Goal: Information Seeking & Learning: Check status

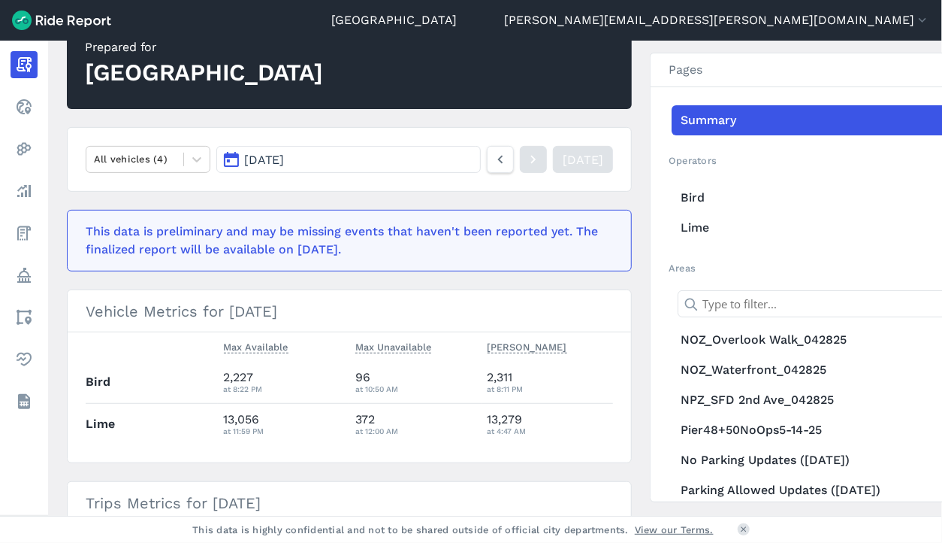
scroll to position [75, 0]
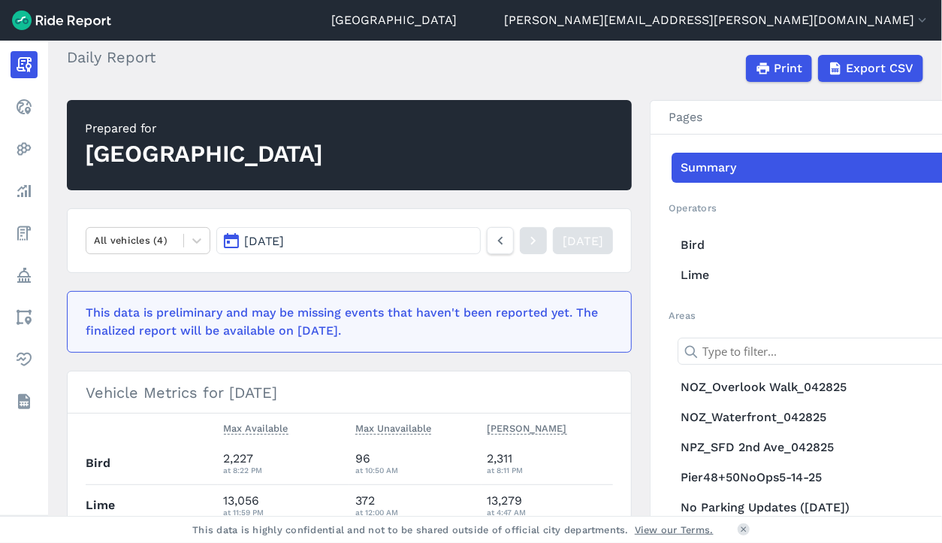
click at [262, 248] on button "[DATE]" at bounding box center [348, 240] width 265 height 27
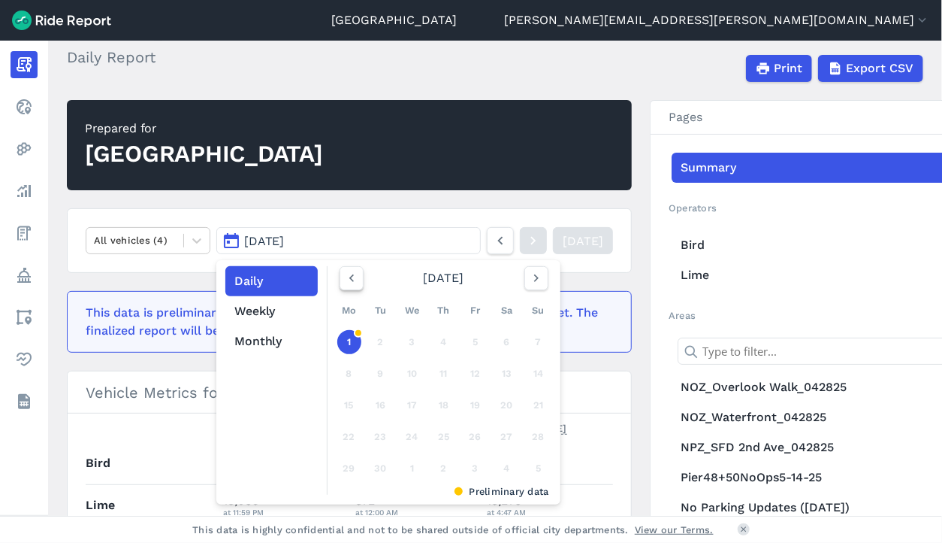
click at [354, 279] on button "button" at bounding box center [352, 278] width 24 height 24
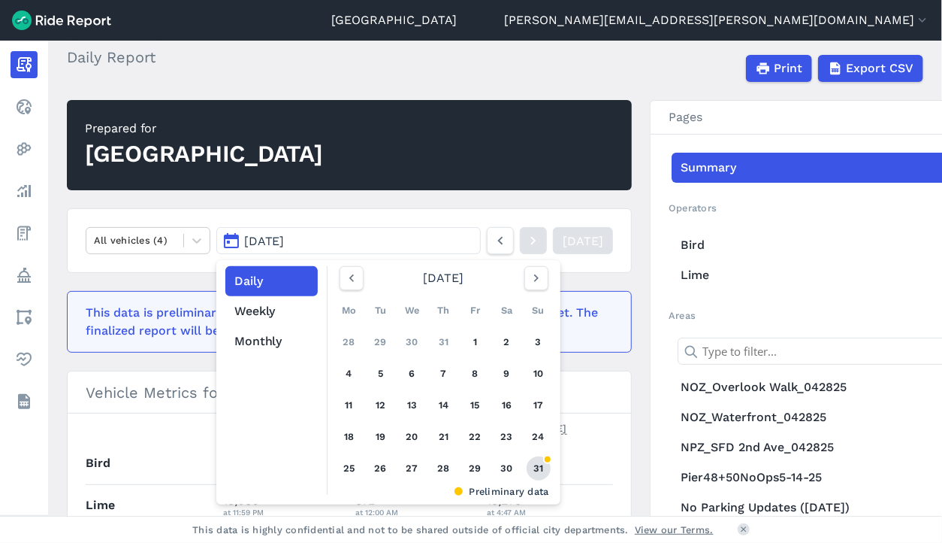
click at [541, 470] on link "31" at bounding box center [539, 468] width 24 height 24
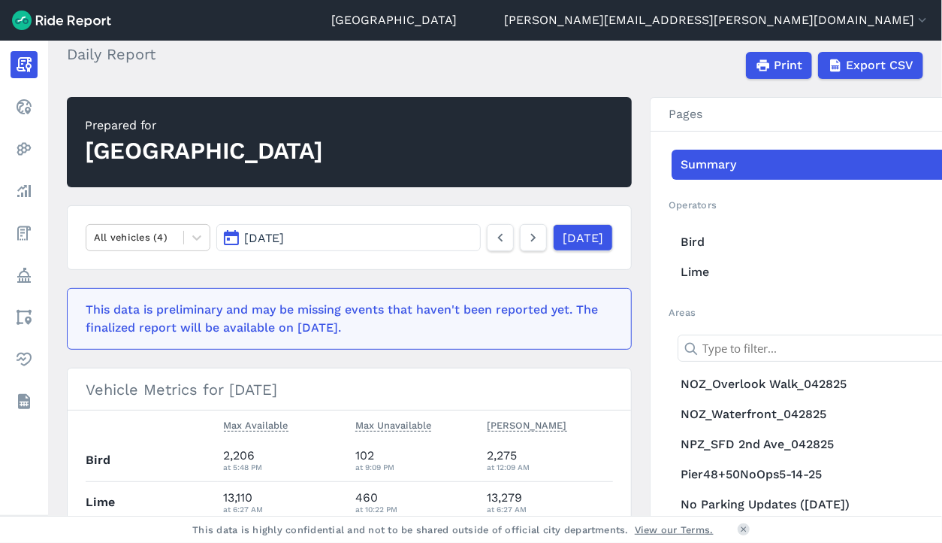
scroll to position [75, 0]
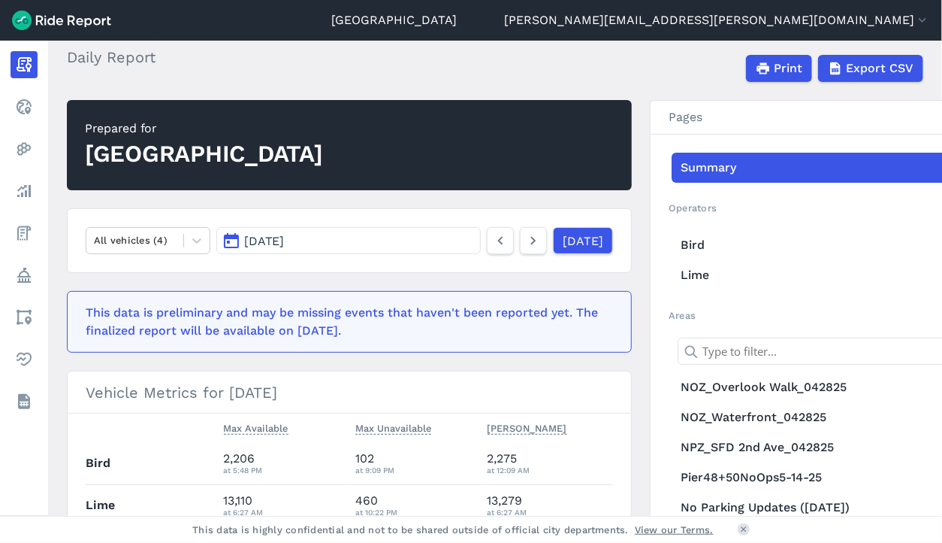
click at [343, 241] on button "[DATE]" at bounding box center [348, 240] width 265 height 27
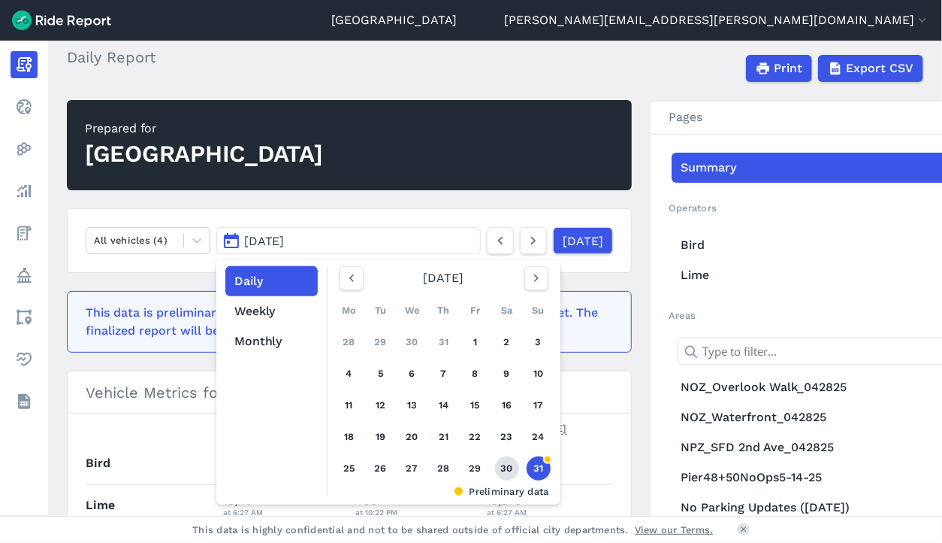
click at [502, 467] on link "30" at bounding box center [507, 468] width 24 height 24
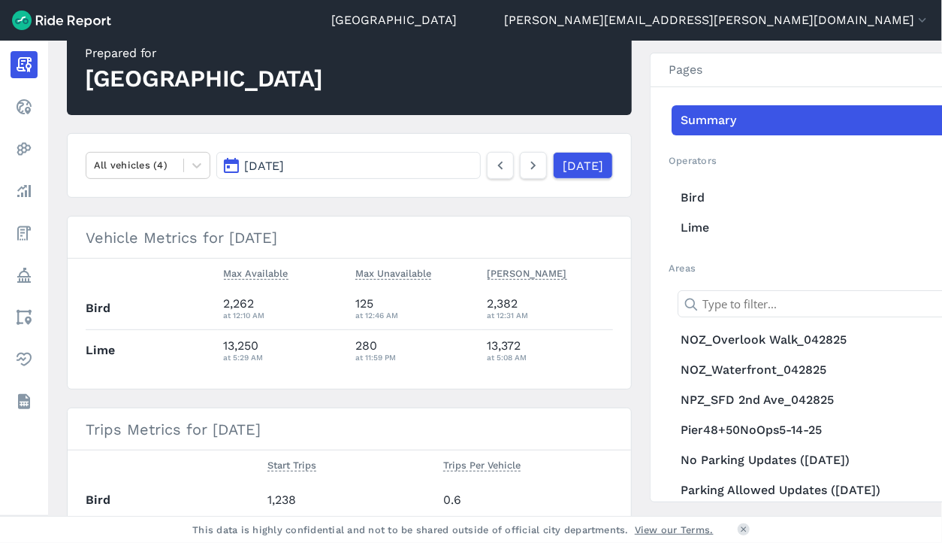
scroll to position [75, 0]
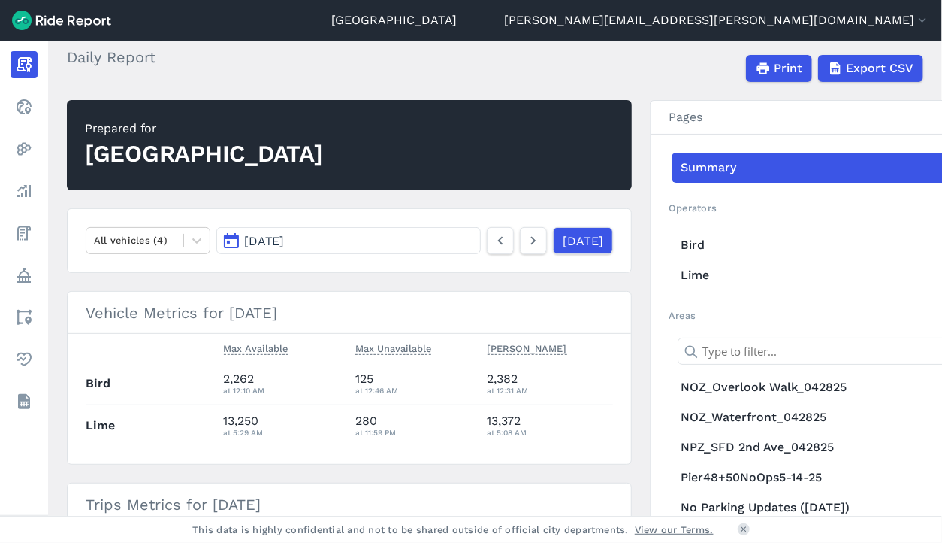
click at [347, 236] on button "[DATE]" at bounding box center [348, 240] width 265 height 27
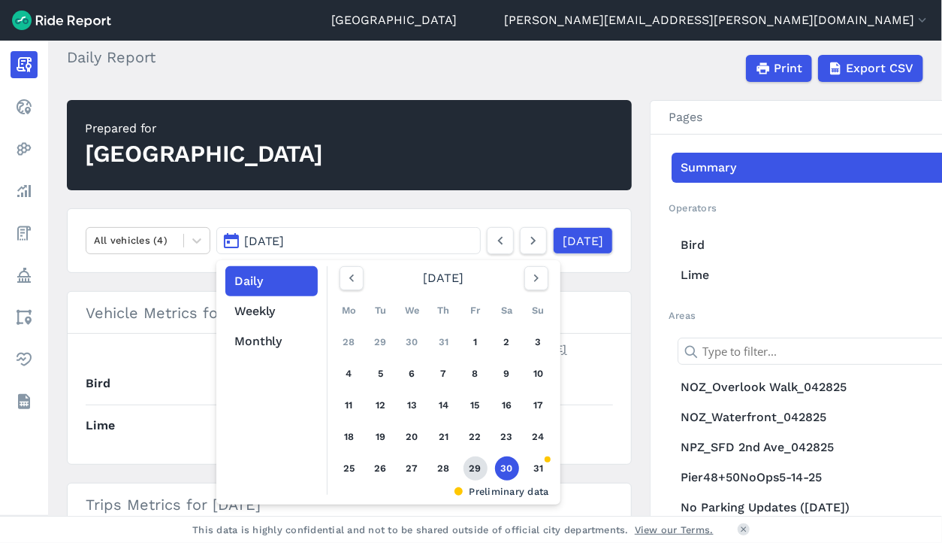
click at [466, 467] on link "29" at bounding box center [476, 468] width 24 height 24
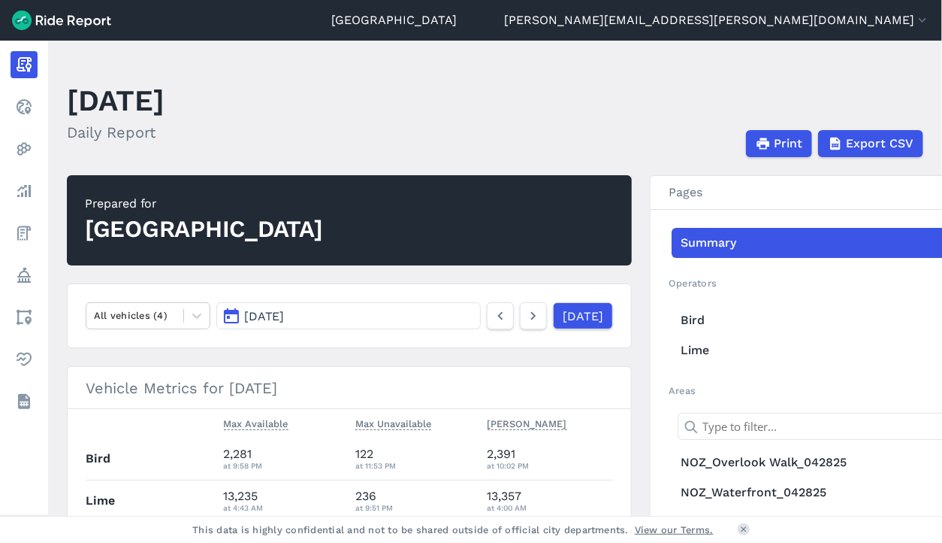
click at [374, 313] on button "[DATE]" at bounding box center [348, 315] width 265 height 27
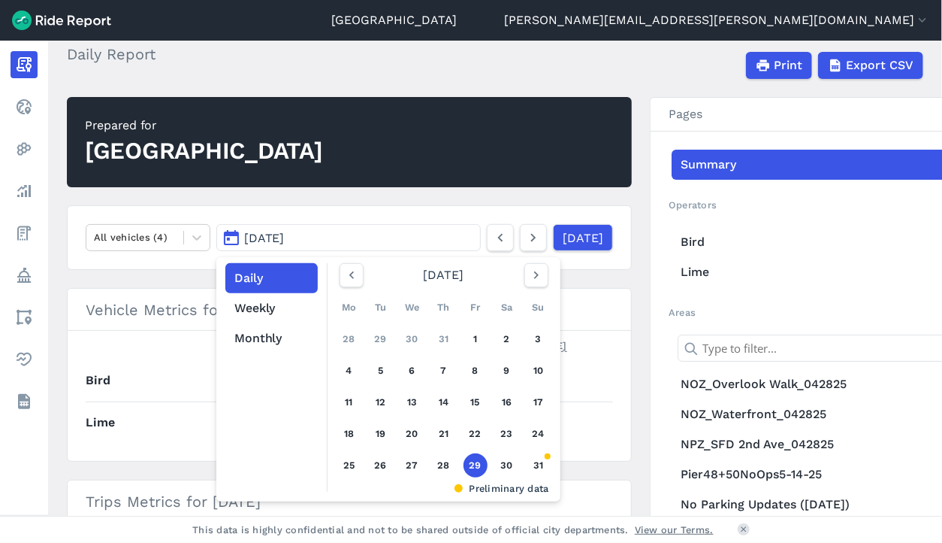
scroll to position [150, 0]
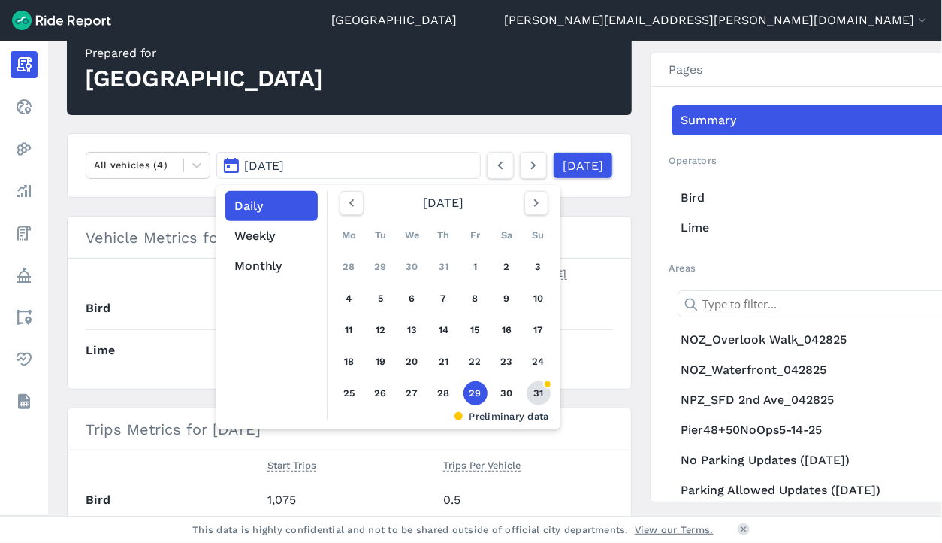
click at [538, 389] on link "31" at bounding box center [539, 393] width 24 height 24
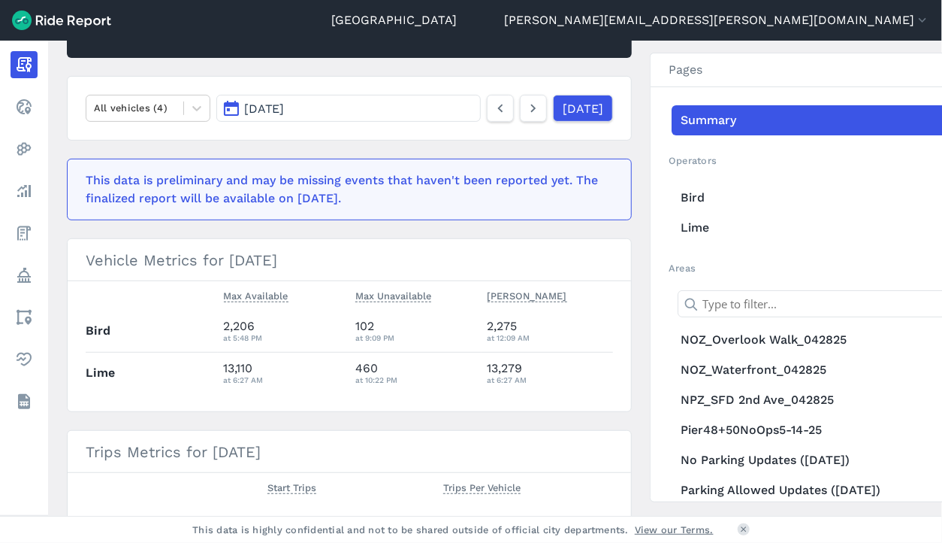
scroll to position [376, 0]
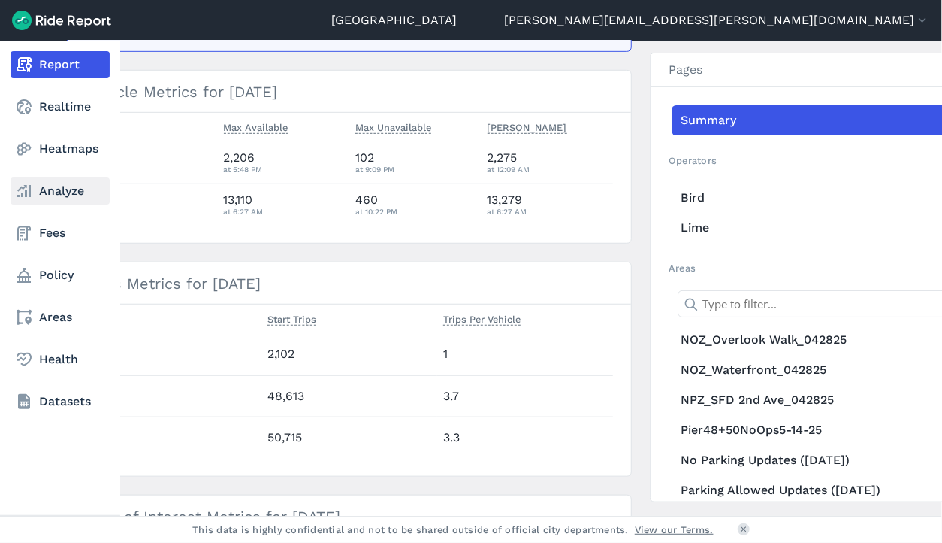
click at [19, 198] on icon at bounding box center [24, 191] width 18 height 18
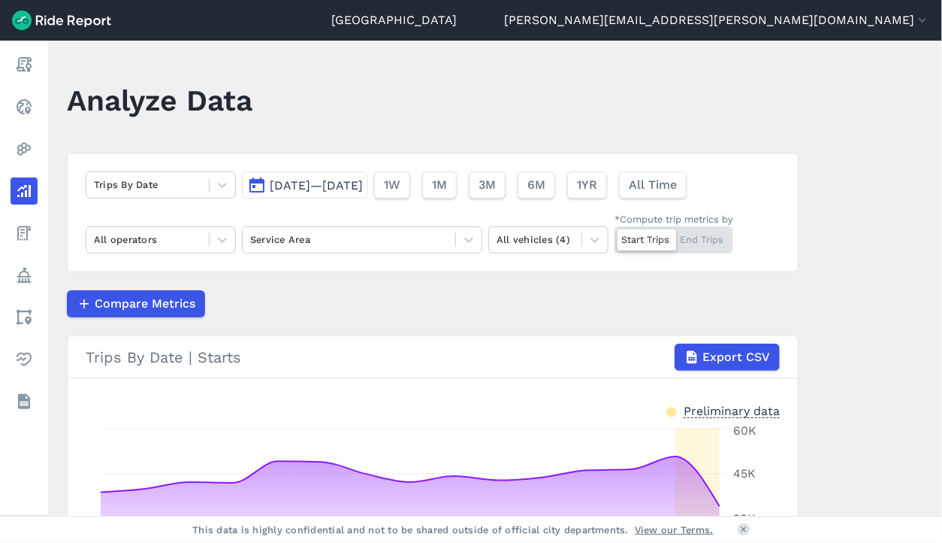
click at [301, 190] on span "[DATE]—[DATE]" at bounding box center [316, 185] width 93 height 14
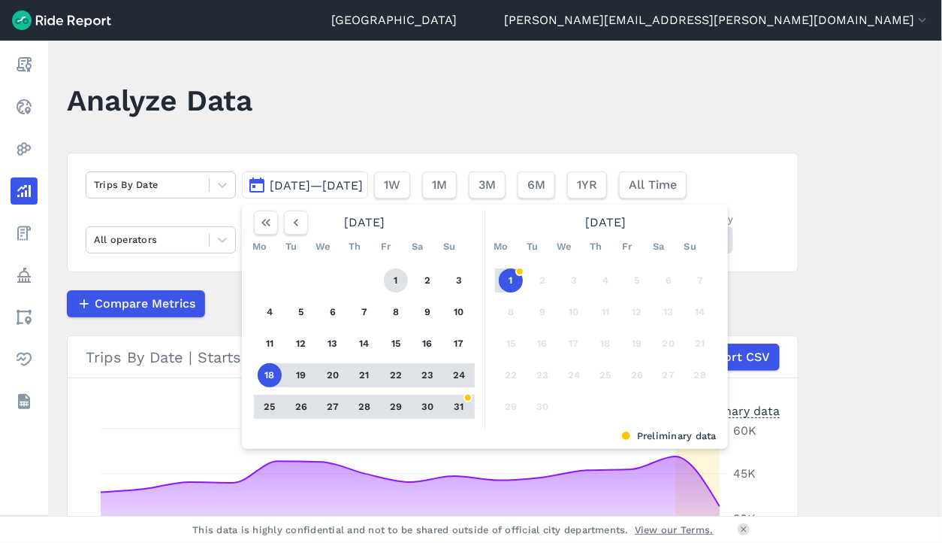
click at [401, 280] on button "1" at bounding box center [396, 280] width 24 height 24
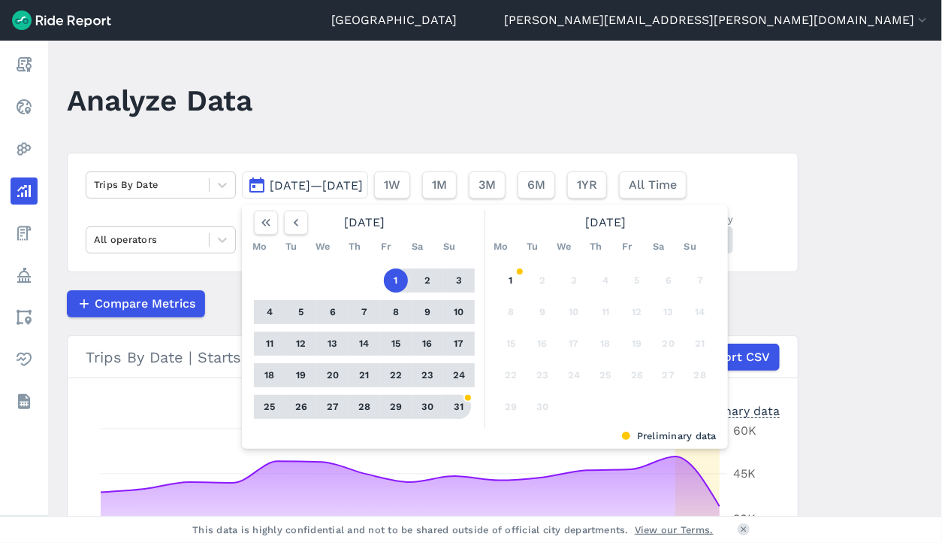
click at [464, 406] on button "31" at bounding box center [459, 407] width 24 height 24
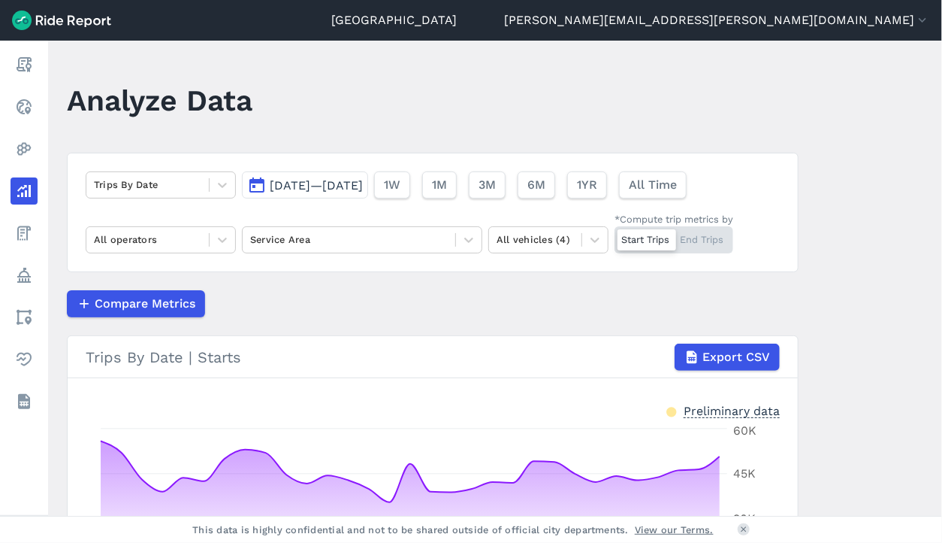
scroll to position [262, 0]
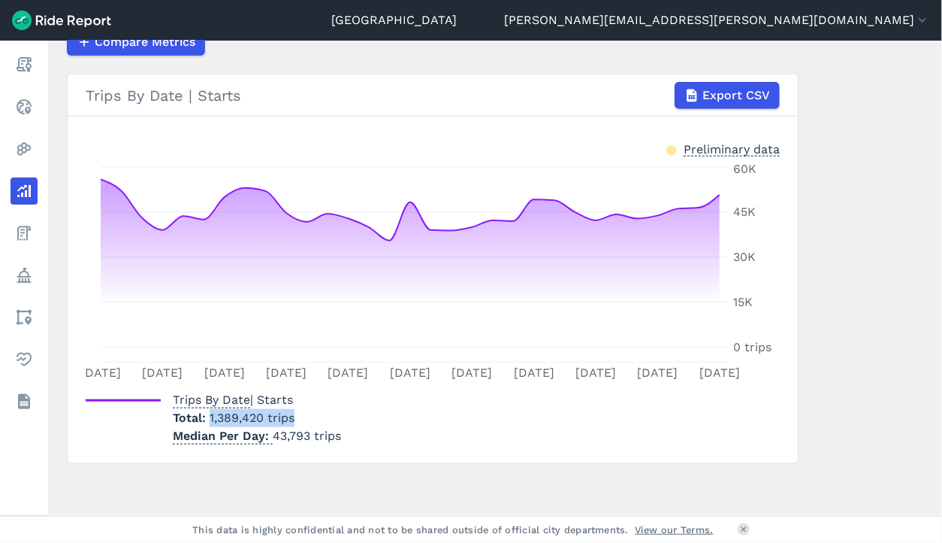
drag, startPoint x: 320, startPoint y: 416, endPoint x: 205, endPoint y: 419, distance: 115.0
click at [205, 419] on p "Total 1,389,420 trips" at bounding box center [257, 418] width 168 height 18
drag, startPoint x: 205, startPoint y: 419, endPoint x: 219, endPoint y: 419, distance: 14.3
click at [219, 419] on span "1,389,420 trips" at bounding box center [252, 417] width 85 height 14
click at [382, 416] on div "Trips By Date | Starts Total 1,389,420 trips Median Per Day 43,793 trips" at bounding box center [433, 415] width 694 height 60
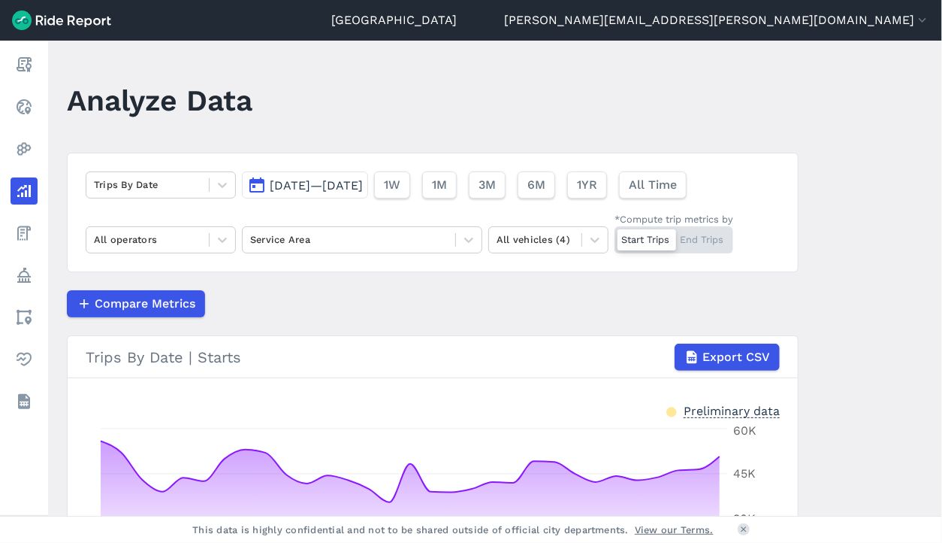
scroll to position [0, 0]
click at [338, 181] on span "[DATE]—[DATE]" at bounding box center [316, 185] width 93 height 14
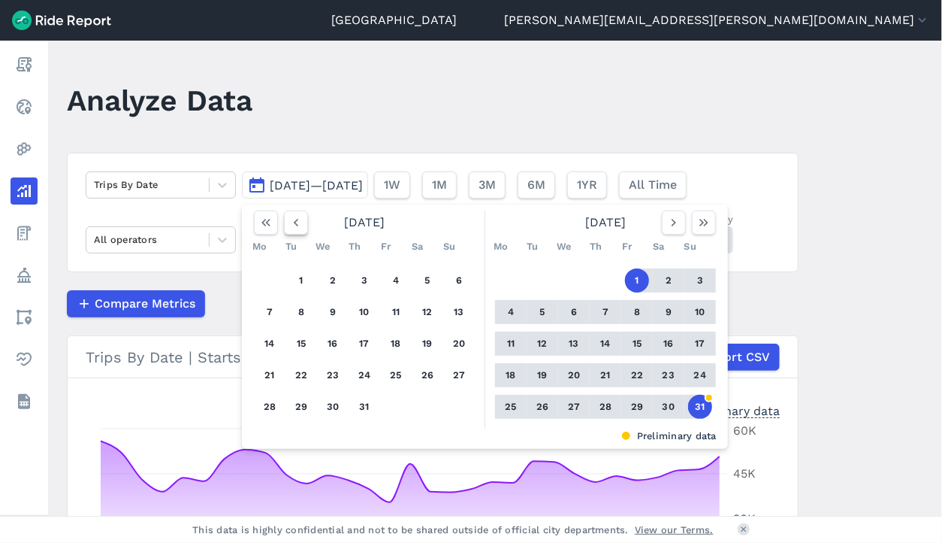
click at [295, 227] on icon "button" at bounding box center [296, 222] width 15 height 15
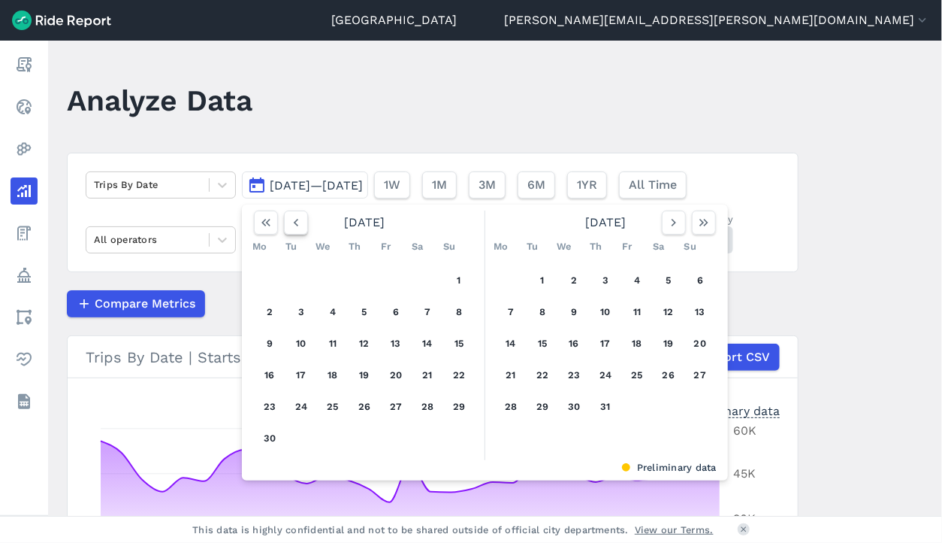
click at [295, 227] on icon "button" at bounding box center [296, 222] width 15 height 15
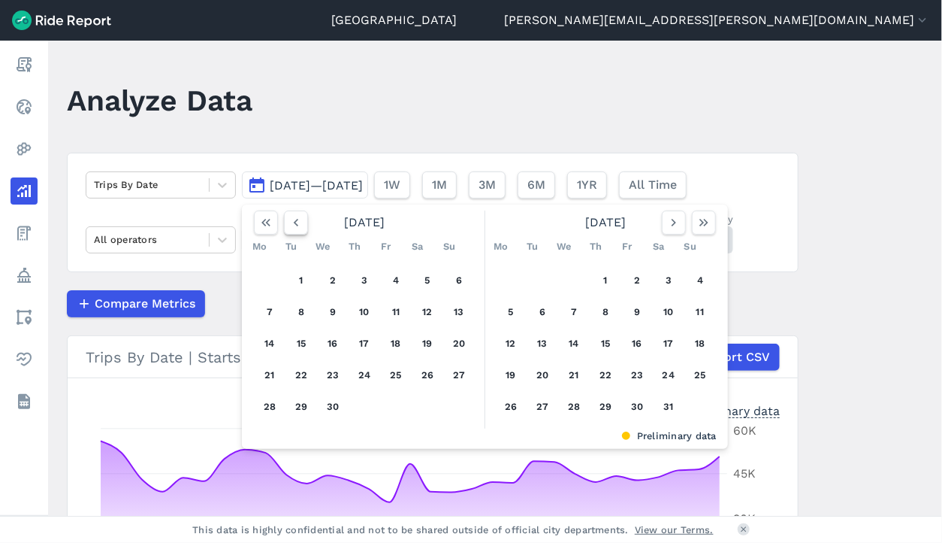
click at [295, 227] on icon "button" at bounding box center [296, 222] width 15 height 15
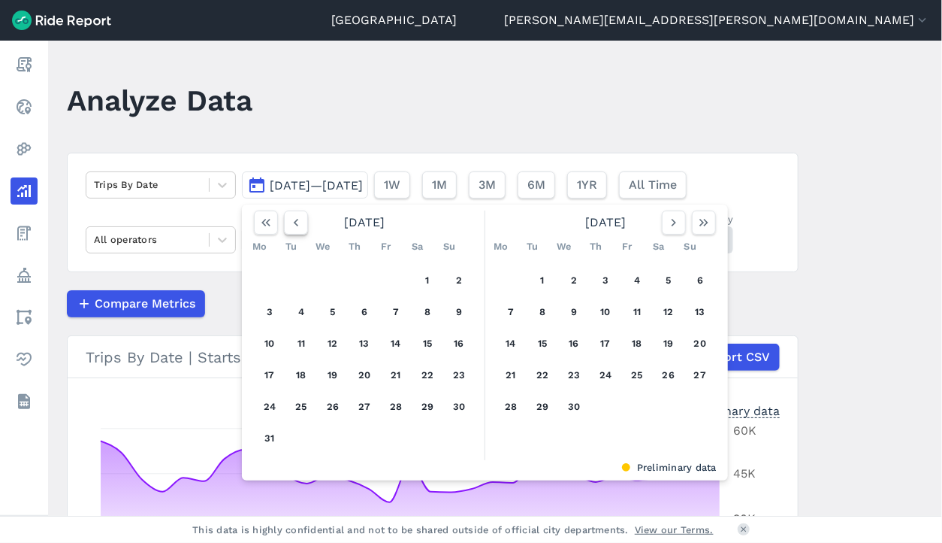
click at [295, 228] on icon "button" at bounding box center [296, 222] width 15 height 15
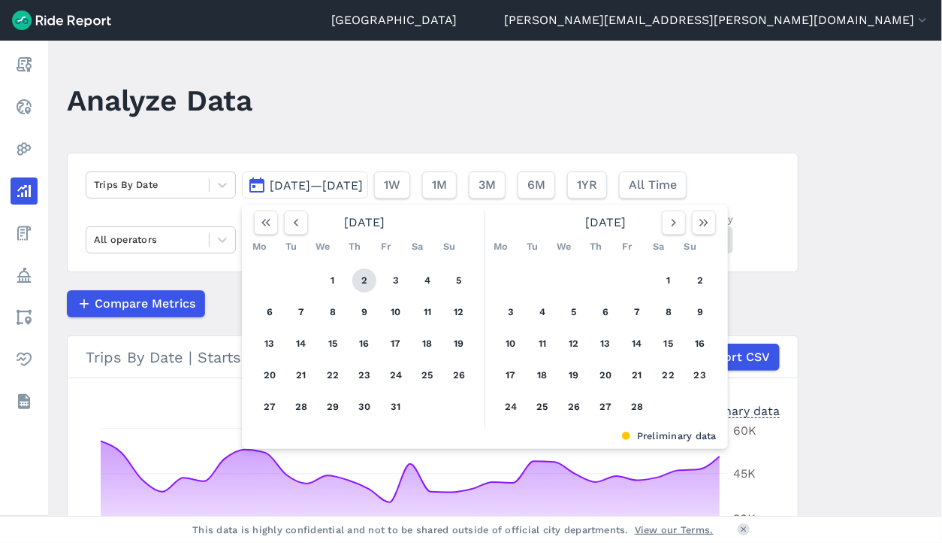
drag, startPoint x: 334, startPoint y: 277, endPoint x: 358, endPoint y: 280, distance: 23.5
click at [342, 279] on button "1" at bounding box center [333, 280] width 24 height 24
click at [665, 225] on button "button" at bounding box center [674, 222] width 24 height 24
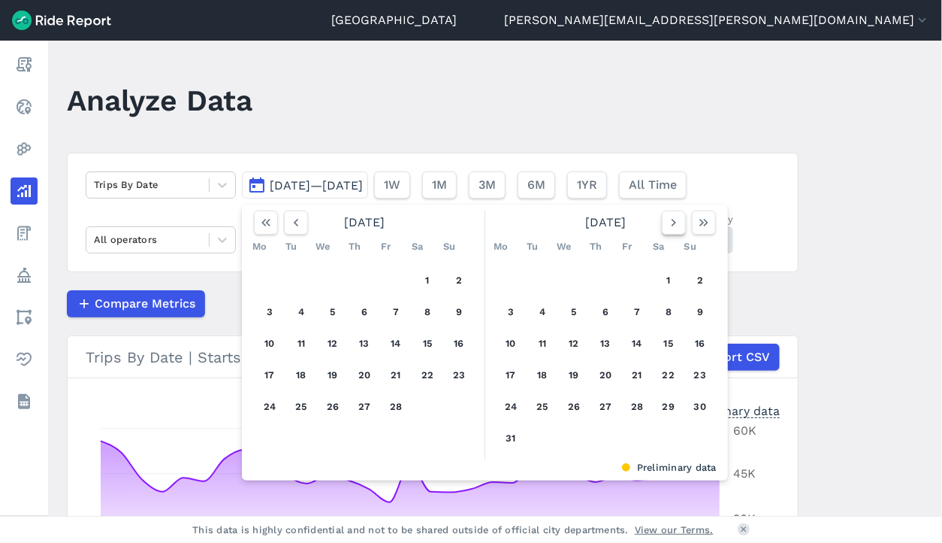
click at [667, 226] on icon "button" at bounding box center [674, 222] width 15 height 15
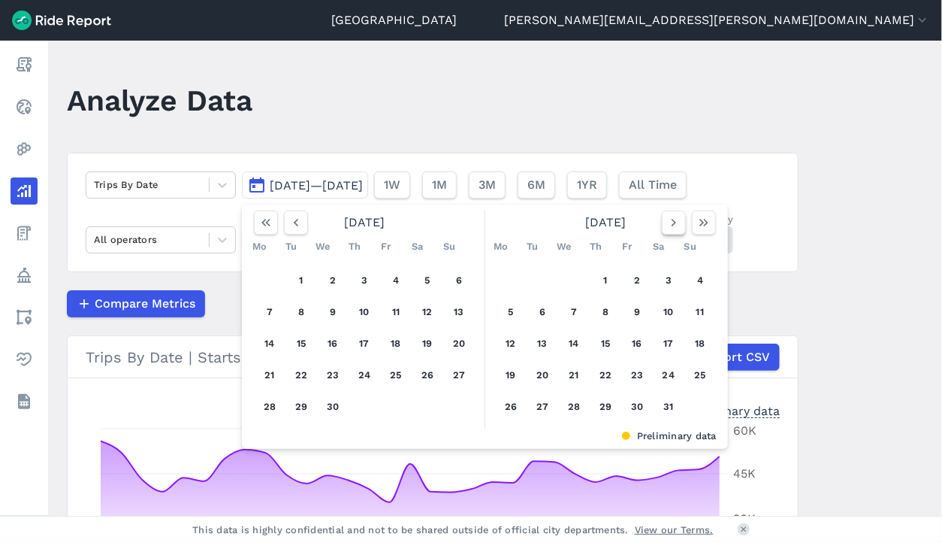
click at [667, 226] on icon "button" at bounding box center [674, 222] width 15 height 15
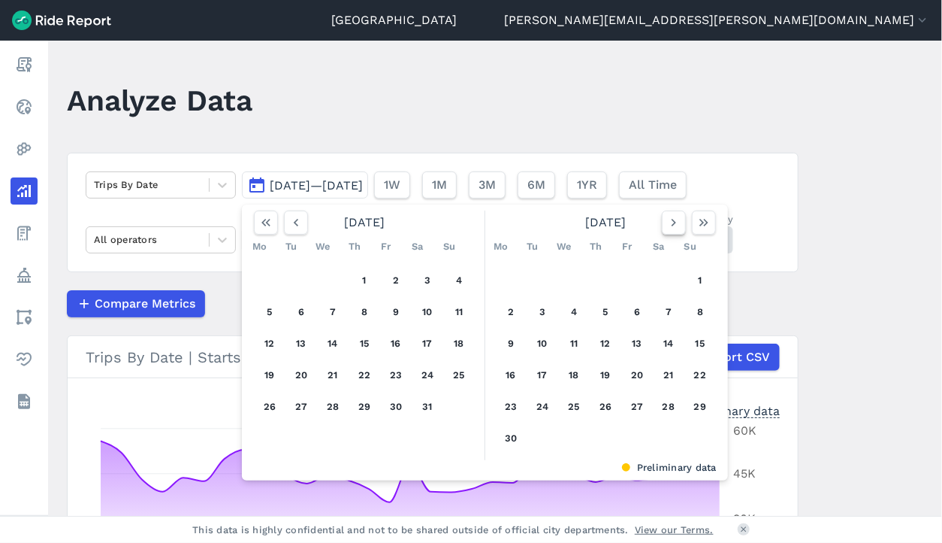
click at [667, 227] on icon "button" at bounding box center [674, 222] width 15 height 15
click at [667, 225] on icon "button" at bounding box center [674, 222] width 15 height 15
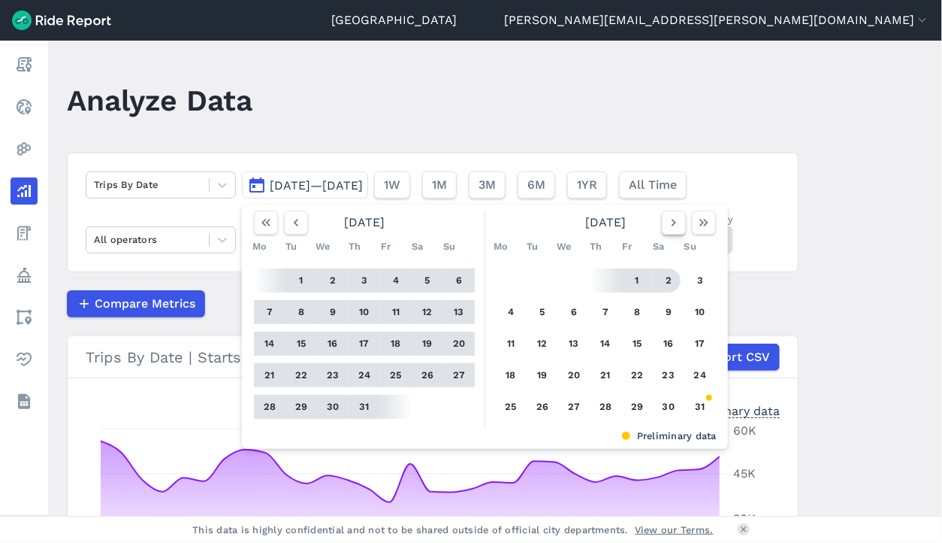
click at [674, 222] on icon "button" at bounding box center [674, 222] width 15 height 15
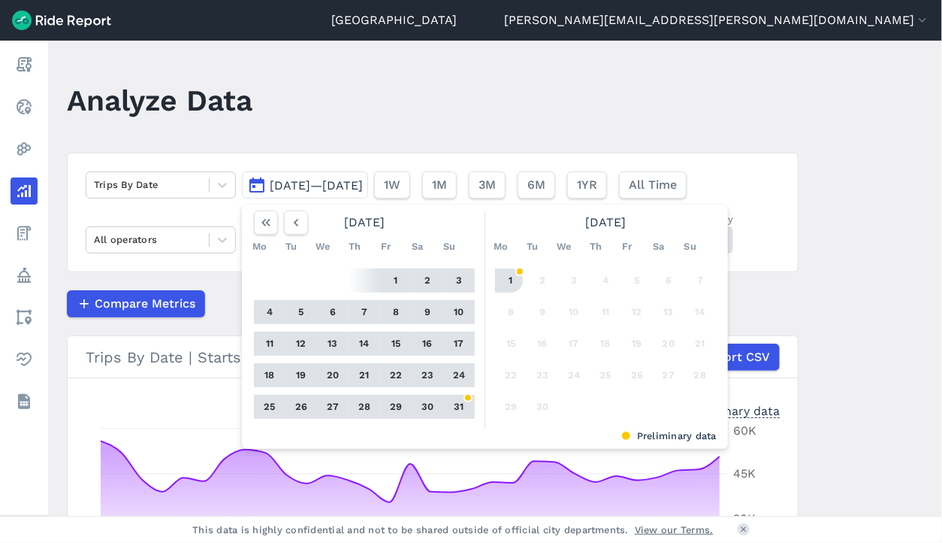
click at [507, 278] on button "1" at bounding box center [511, 280] width 24 height 24
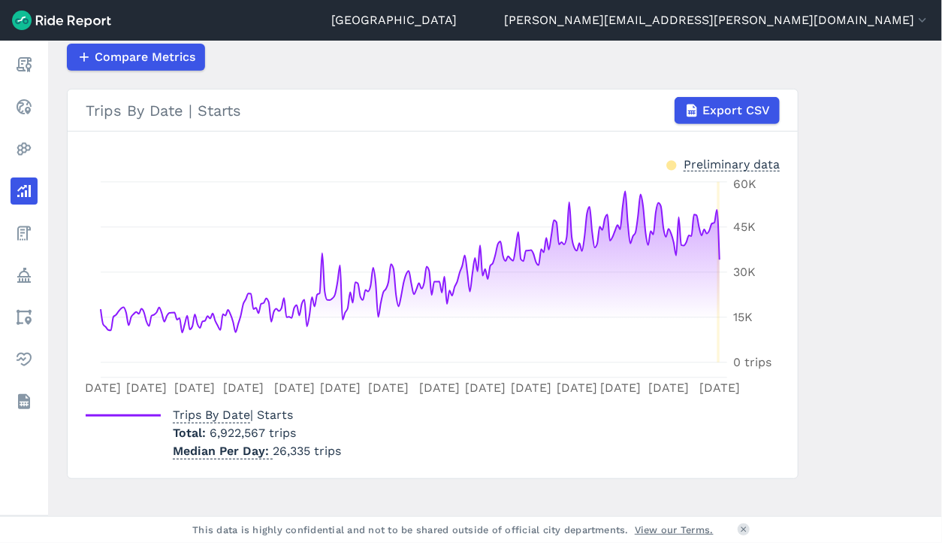
scroll to position [262, 0]
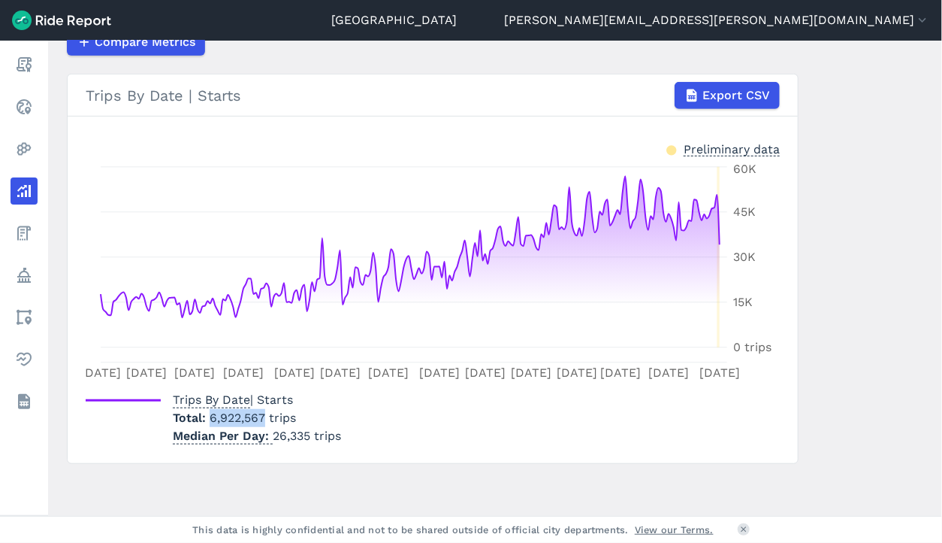
drag, startPoint x: 253, startPoint y: 416, endPoint x: 207, endPoint y: 420, distance: 45.3
click at [210, 420] on span "6,922,567 trips" at bounding box center [253, 417] width 86 height 14
drag, startPoint x: 207, startPoint y: 420, endPoint x: 226, endPoint y: 422, distance: 18.8
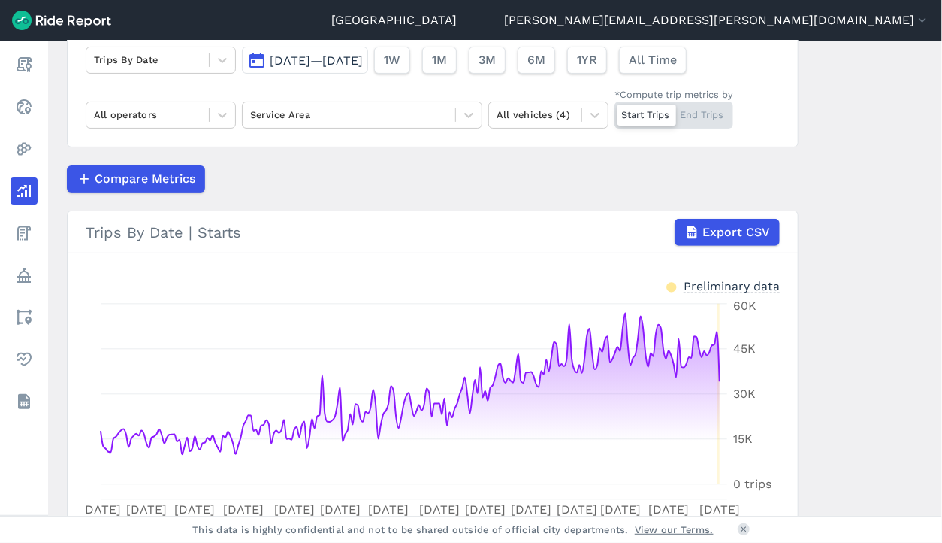
scroll to position [36, 0]
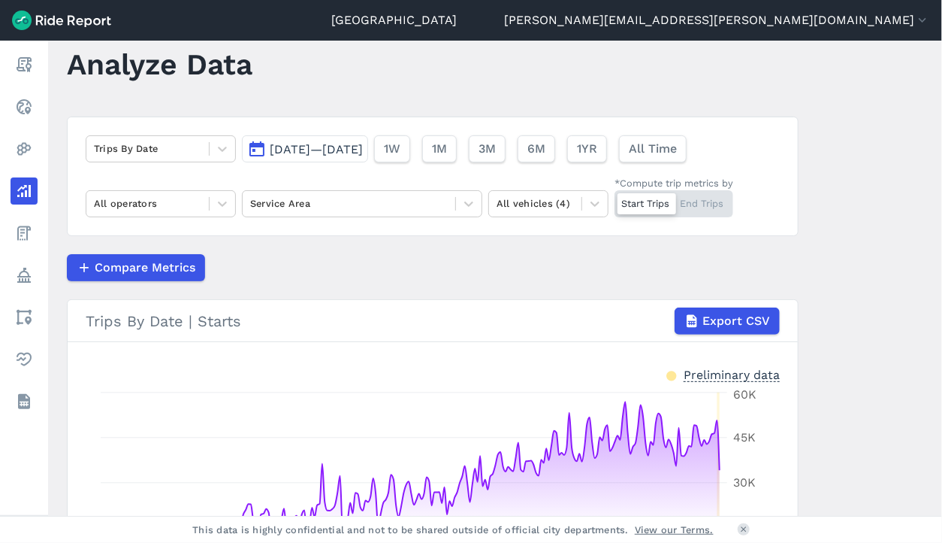
click at [322, 147] on span "[DATE]—[DATE]" at bounding box center [316, 149] width 93 height 14
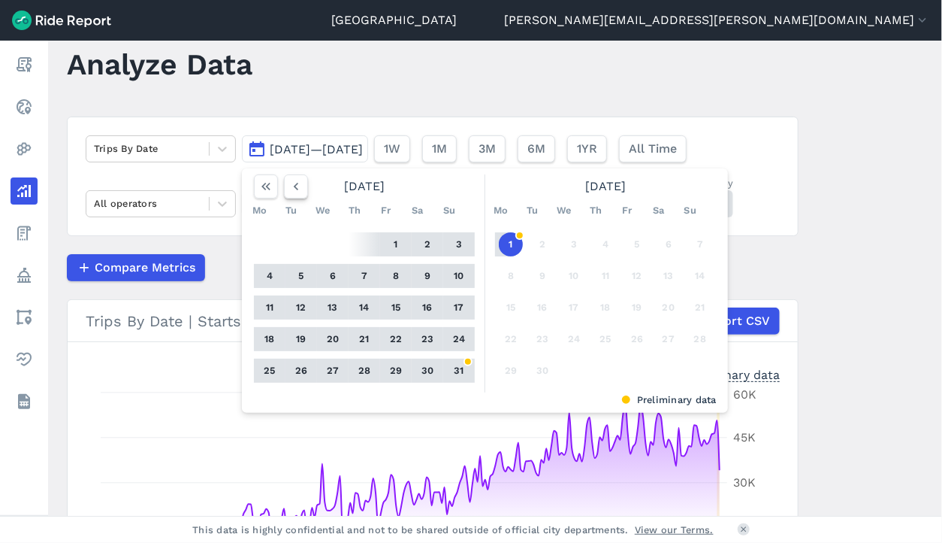
click at [292, 187] on icon "button" at bounding box center [296, 186] width 15 height 15
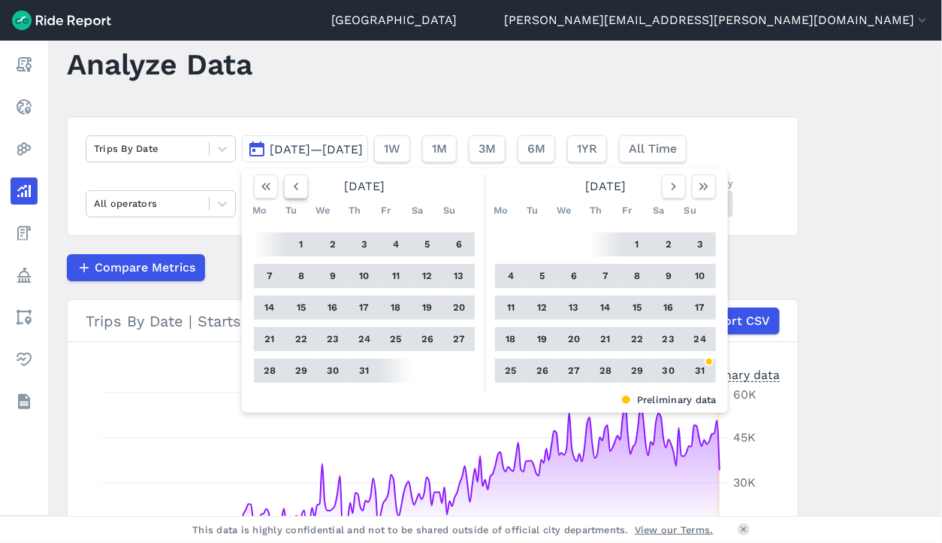
click at [292, 187] on icon "button" at bounding box center [296, 186] width 15 height 15
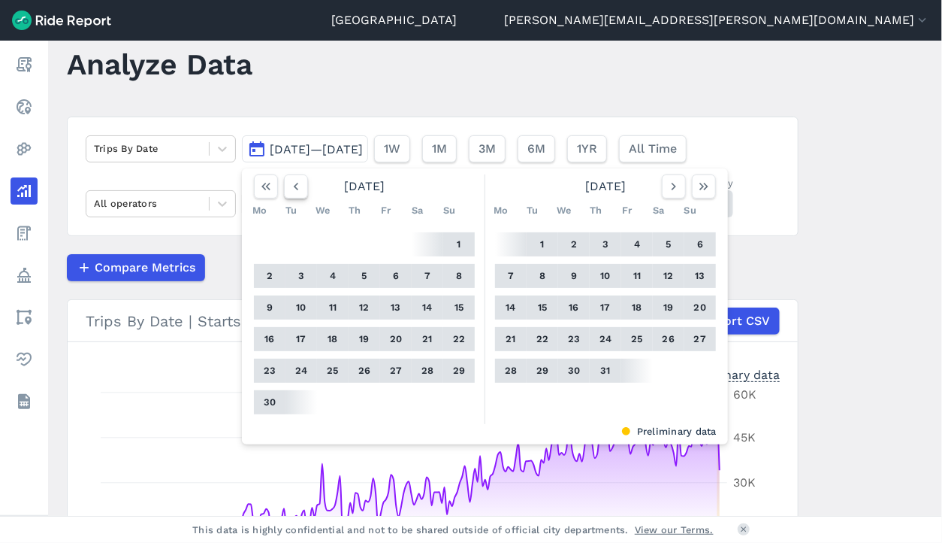
click at [292, 187] on icon "button" at bounding box center [296, 186] width 15 height 15
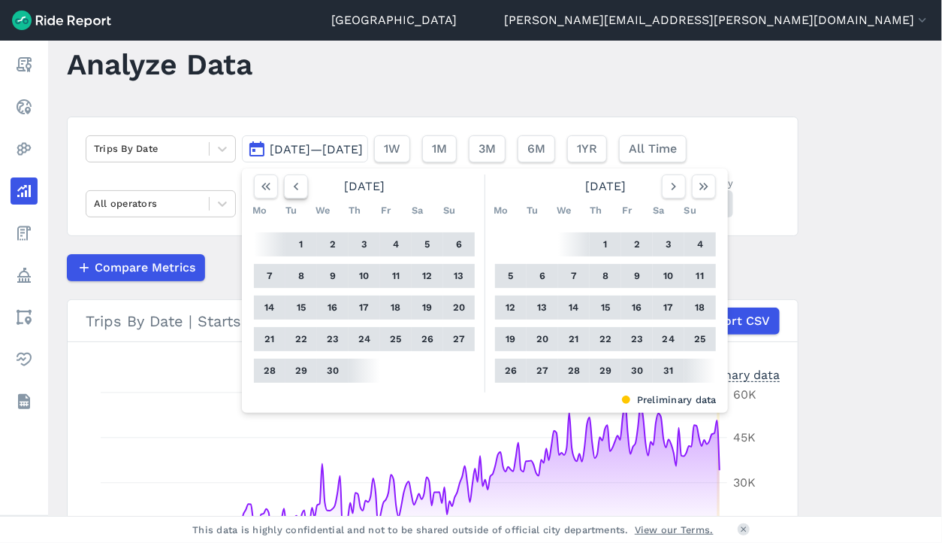
click at [292, 187] on icon "button" at bounding box center [296, 186] width 15 height 15
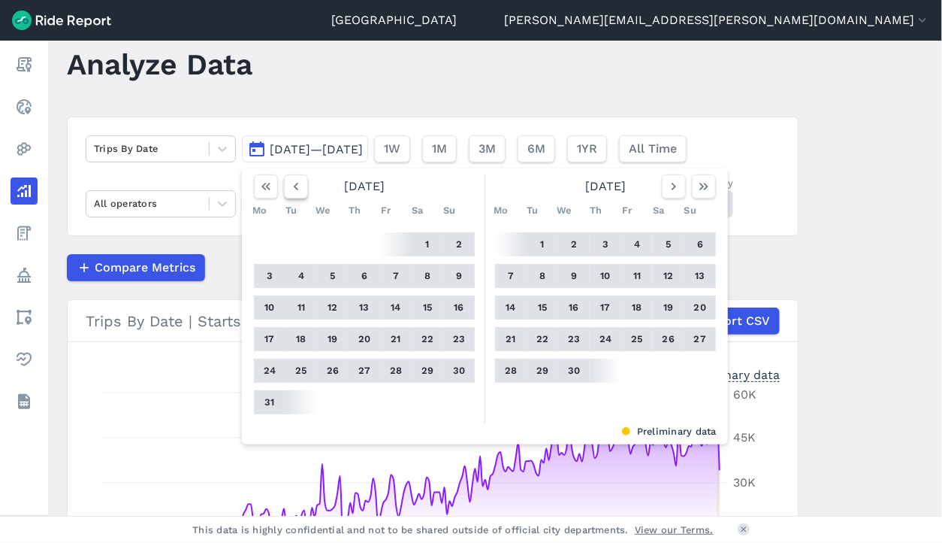
click at [291, 188] on icon "button" at bounding box center [296, 186] width 15 height 15
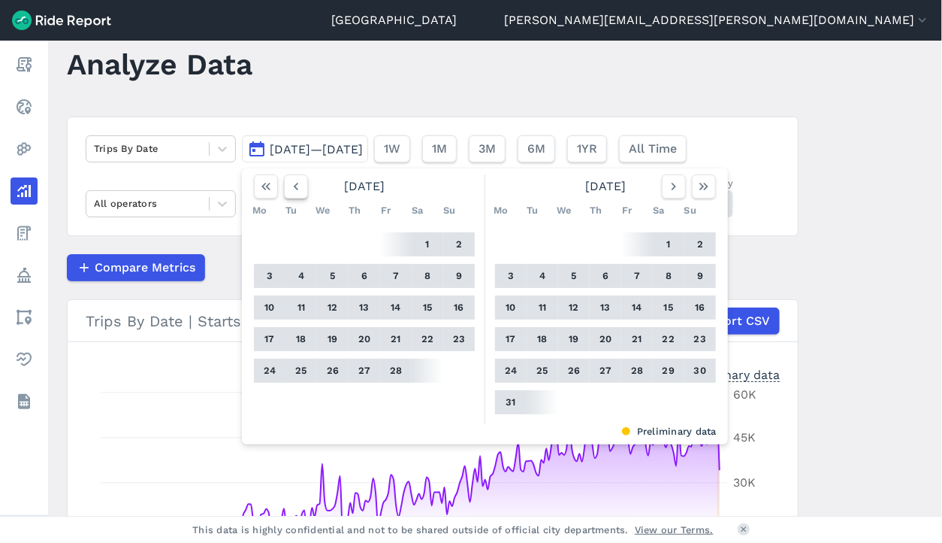
click at [291, 188] on icon "button" at bounding box center [296, 186] width 15 height 15
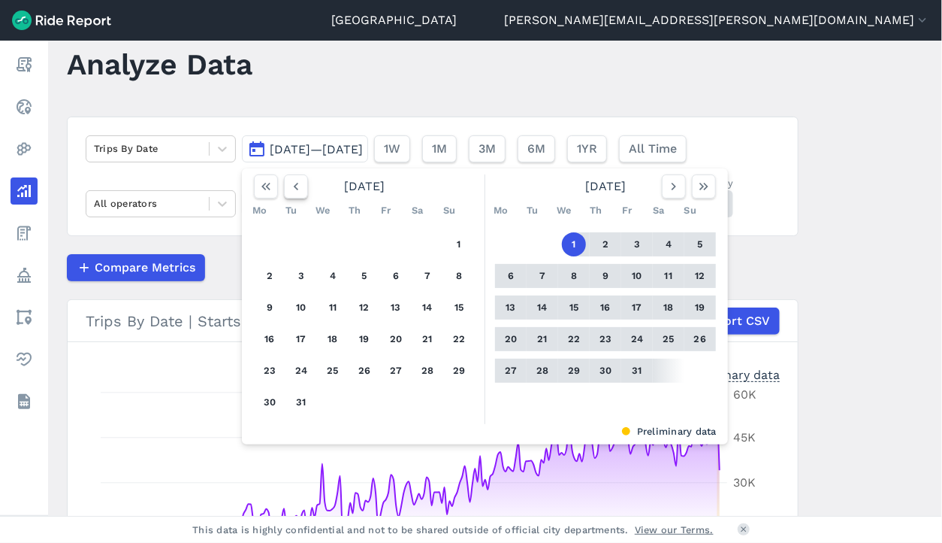
click at [291, 188] on icon "button" at bounding box center [296, 186] width 15 height 15
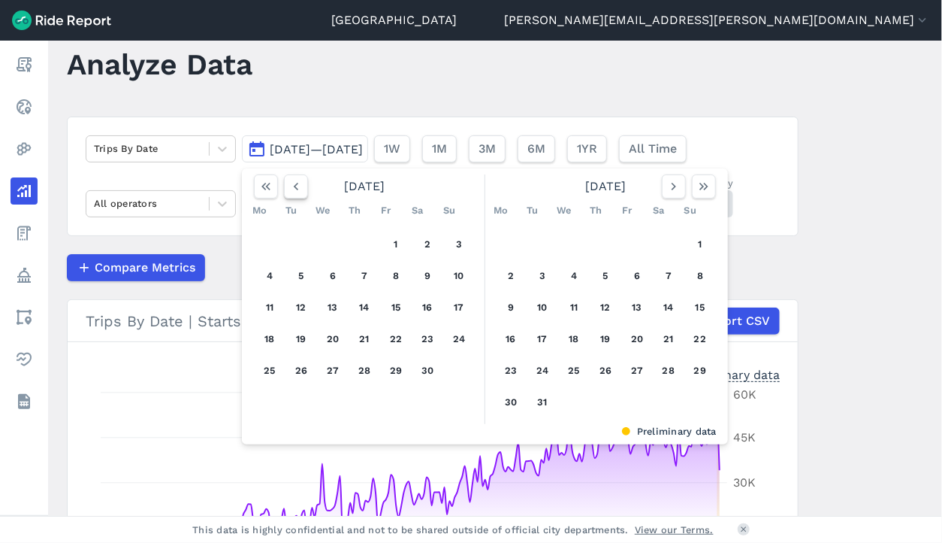
click at [291, 188] on icon "button" at bounding box center [296, 186] width 15 height 15
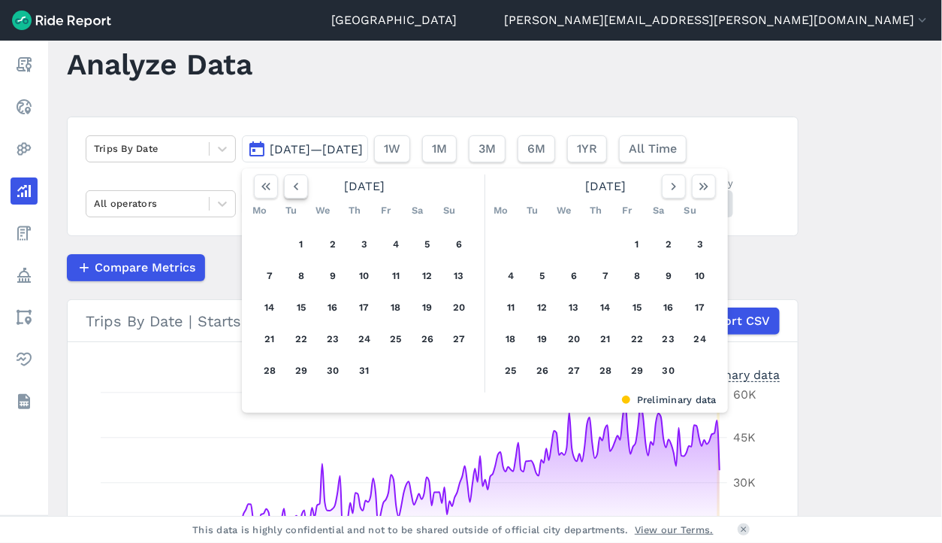
click at [291, 188] on icon "button" at bounding box center [296, 186] width 15 height 15
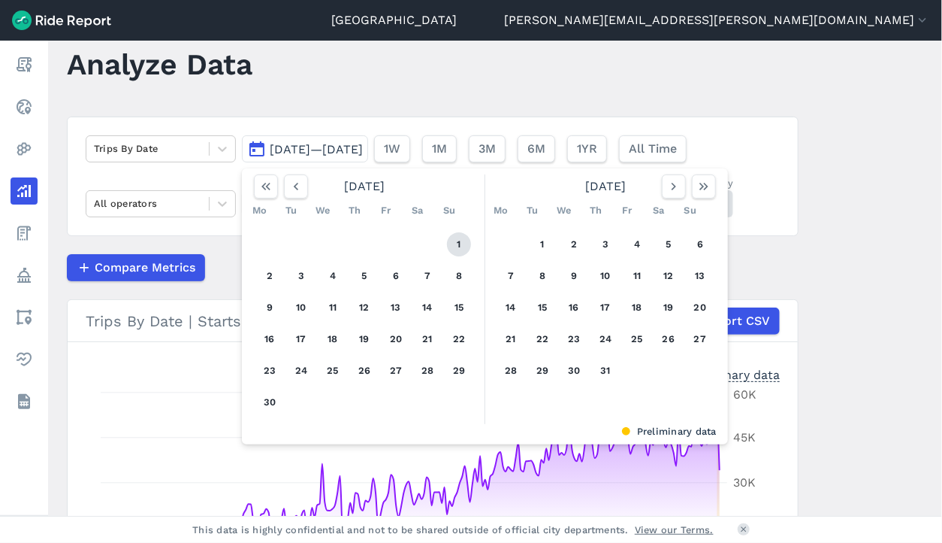
click at [456, 238] on button "1" at bounding box center [459, 244] width 24 height 24
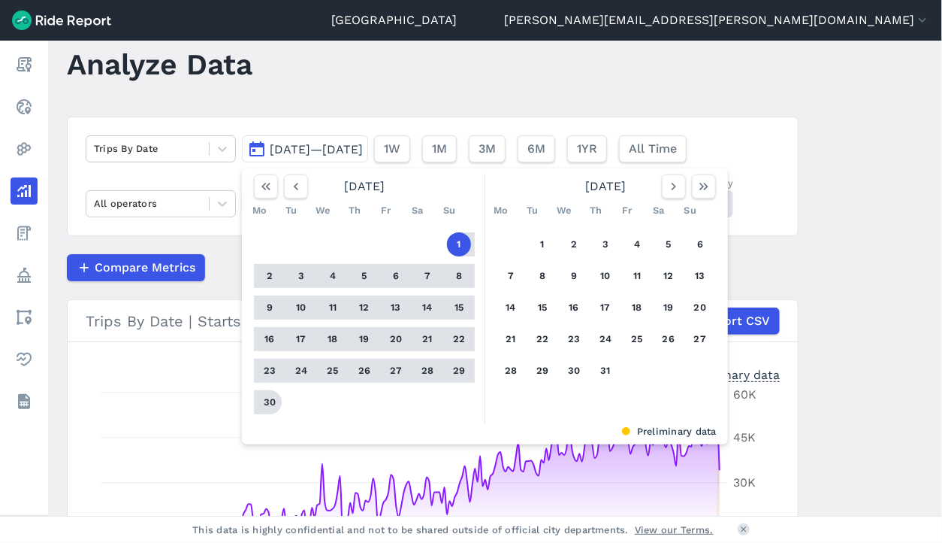
click at [262, 401] on button "30" at bounding box center [270, 402] width 24 height 24
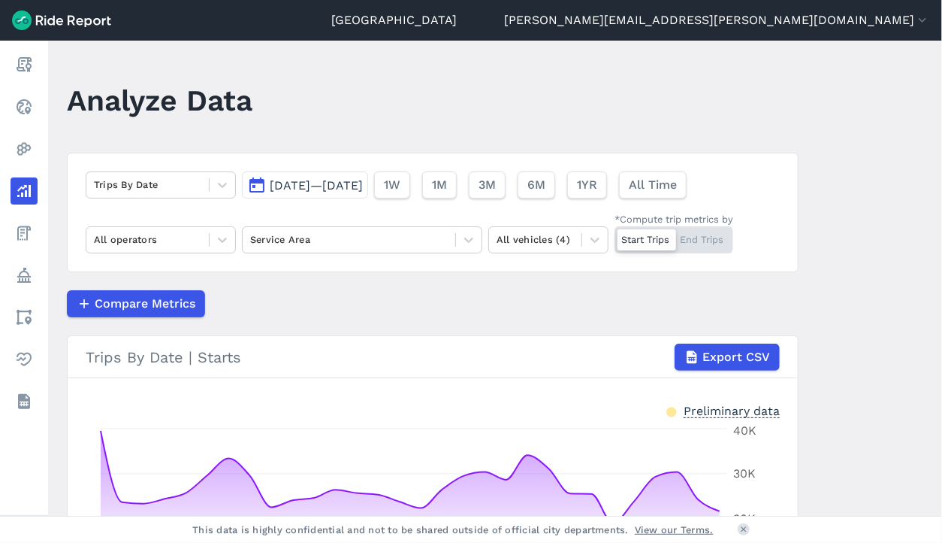
click at [325, 176] on button "[DATE]—[DATE]" at bounding box center [305, 184] width 126 height 27
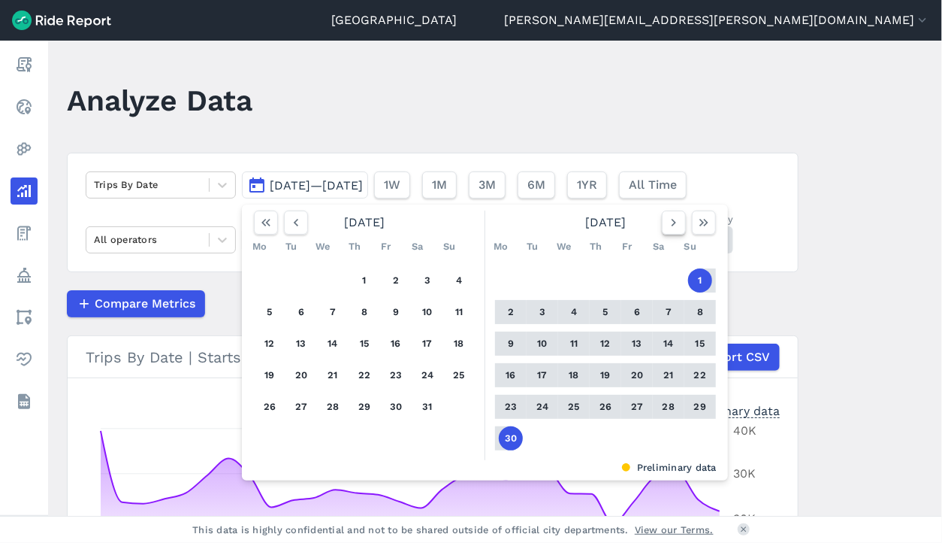
click at [672, 226] on icon "button" at bounding box center [674, 222] width 15 height 15
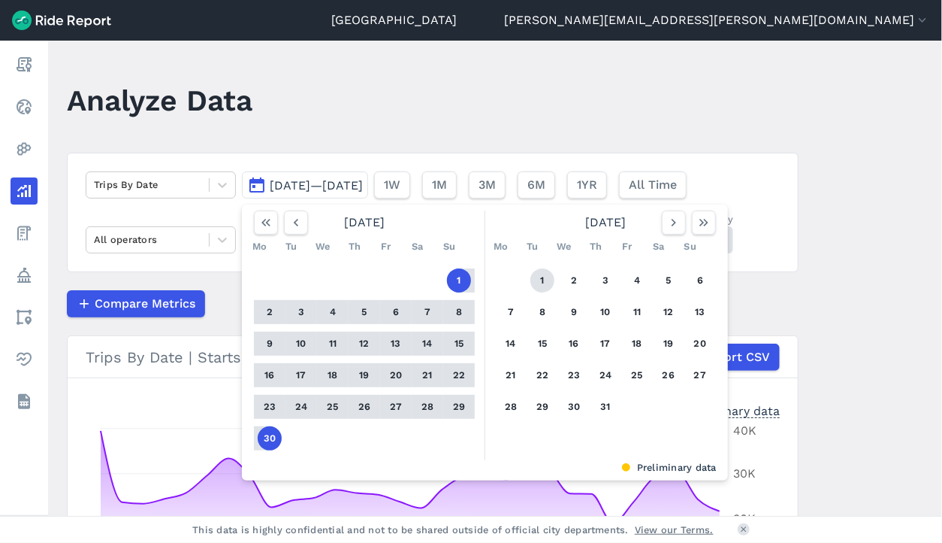
click at [540, 284] on button "1" at bounding box center [543, 280] width 24 height 24
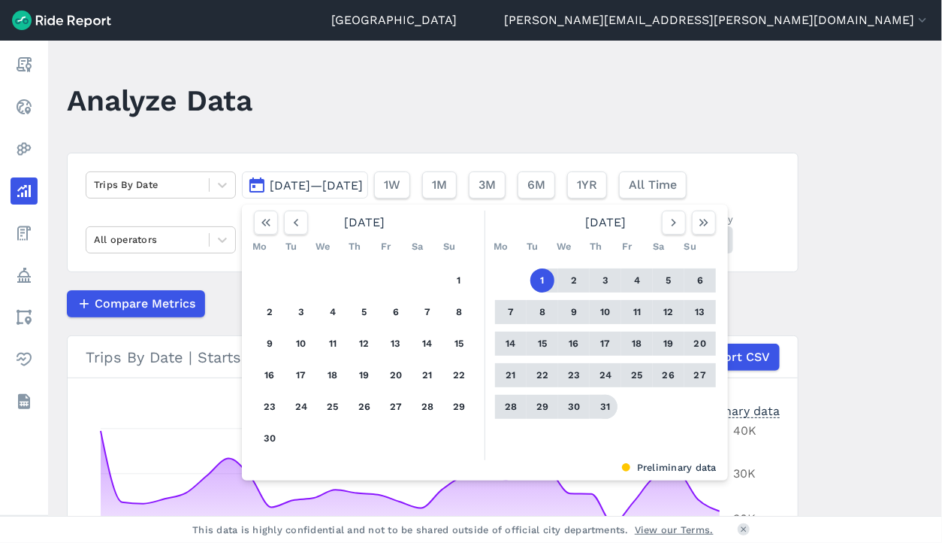
click at [604, 409] on button "31" at bounding box center [606, 407] width 24 height 24
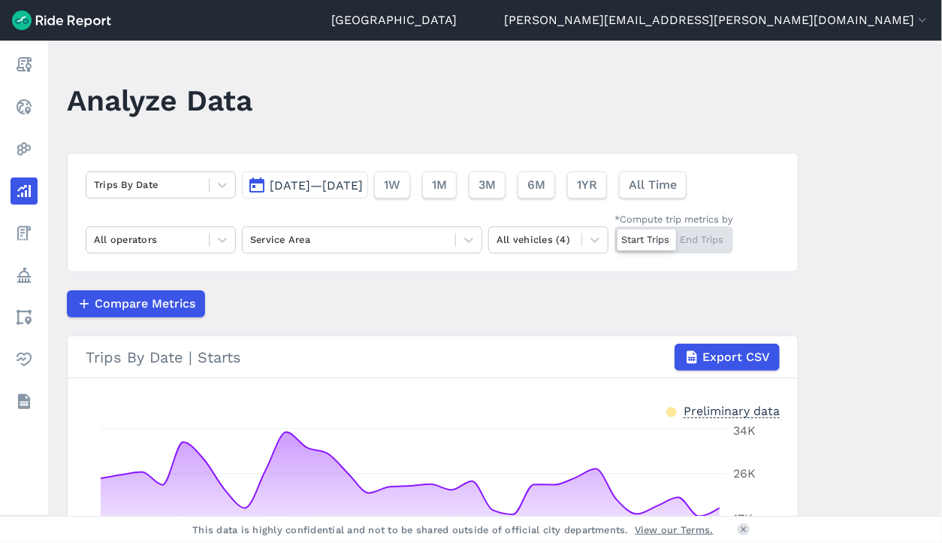
click at [335, 187] on span "[DATE]—[DATE]" at bounding box center [316, 185] width 93 height 14
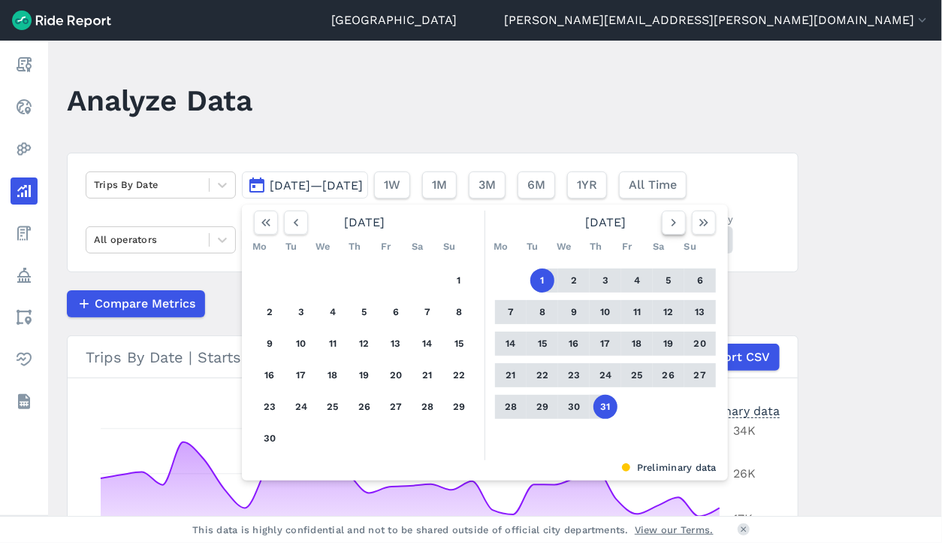
click at [667, 223] on icon "button" at bounding box center [674, 222] width 15 height 15
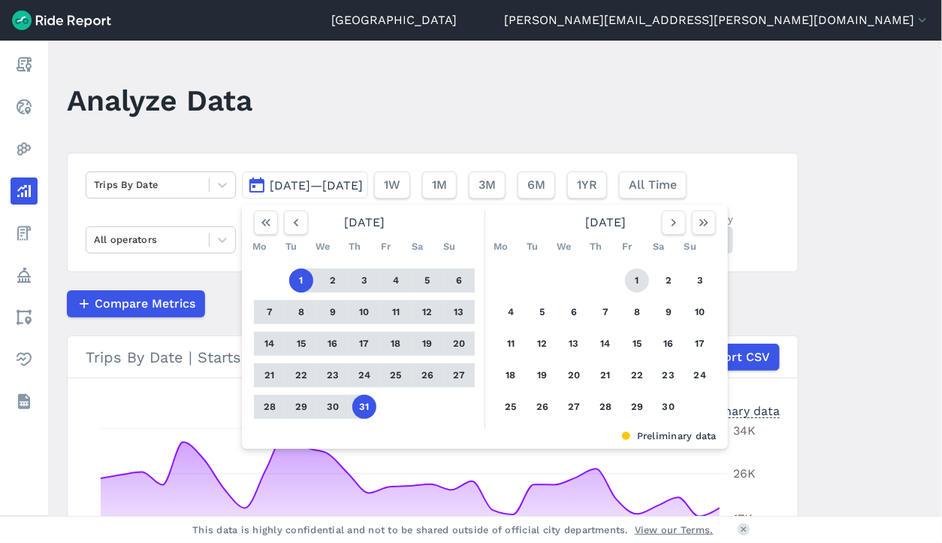
click at [634, 274] on button "1" at bounding box center [637, 280] width 24 height 24
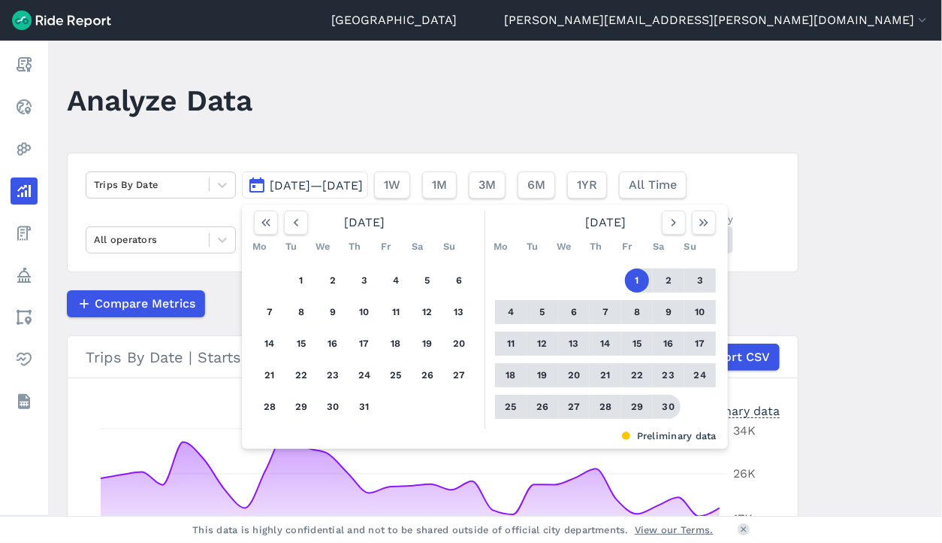
click at [673, 405] on button "30" at bounding box center [669, 407] width 24 height 24
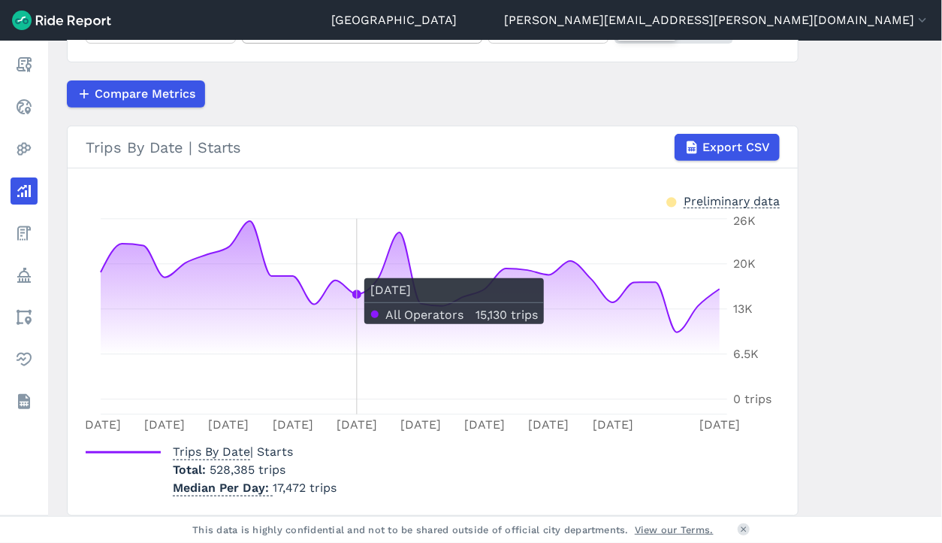
scroll to position [111, 0]
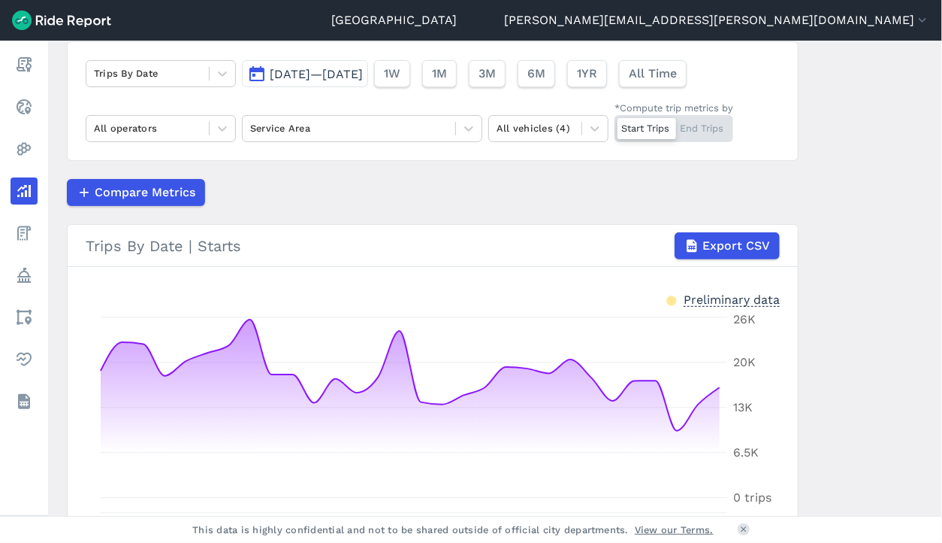
click at [352, 78] on span "[DATE]—[DATE]" at bounding box center [316, 74] width 93 height 14
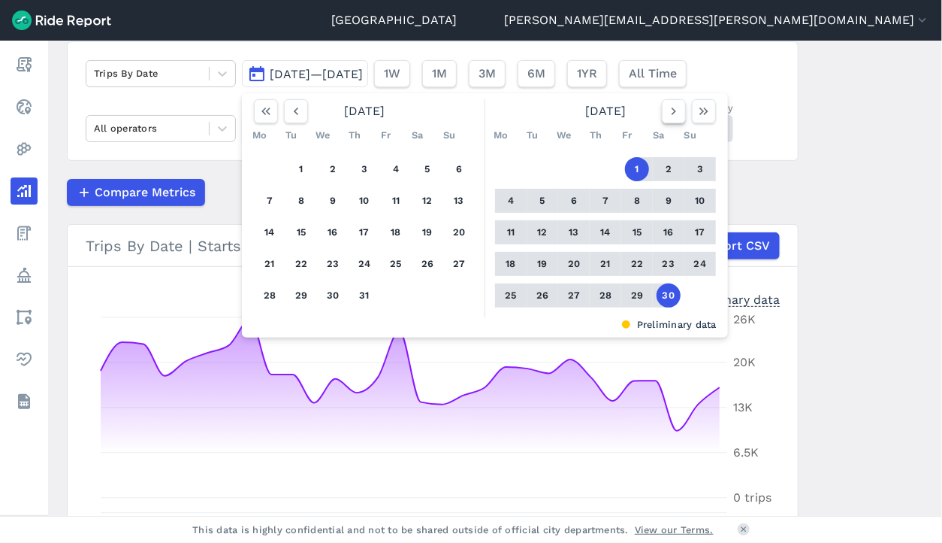
click at [667, 116] on icon "button" at bounding box center [674, 111] width 15 height 15
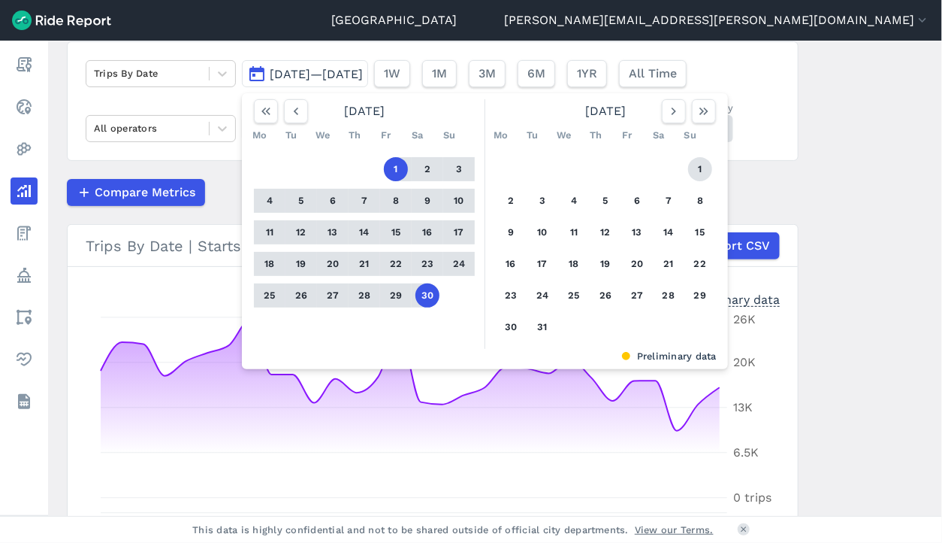
click at [694, 168] on button "1" at bounding box center [700, 169] width 24 height 24
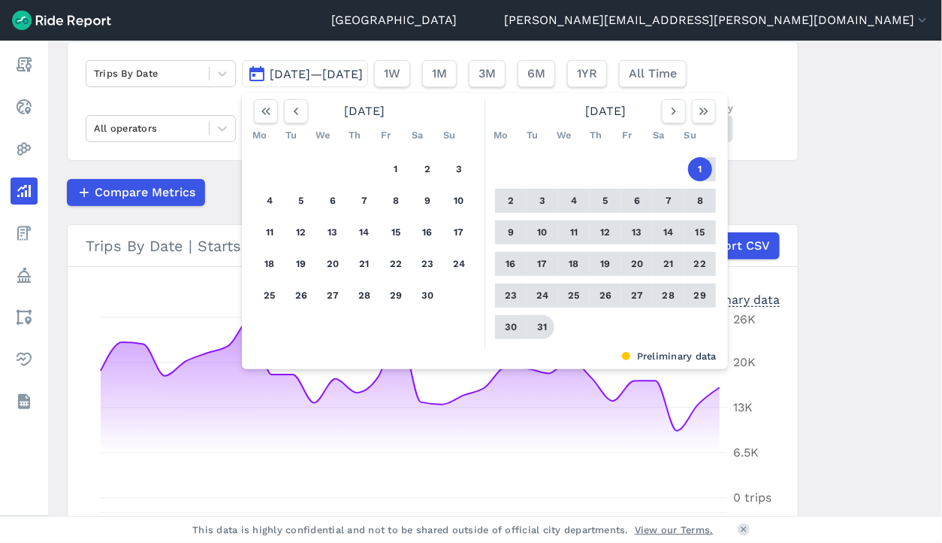
click at [540, 325] on button "31" at bounding box center [543, 327] width 24 height 24
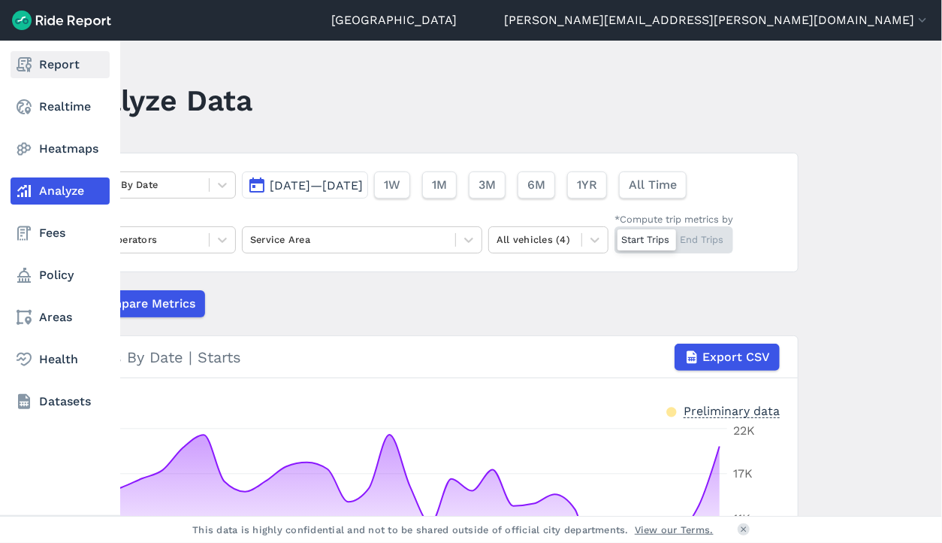
click at [39, 76] on link "Report" at bounding box center [60, 64] width 99 height 27
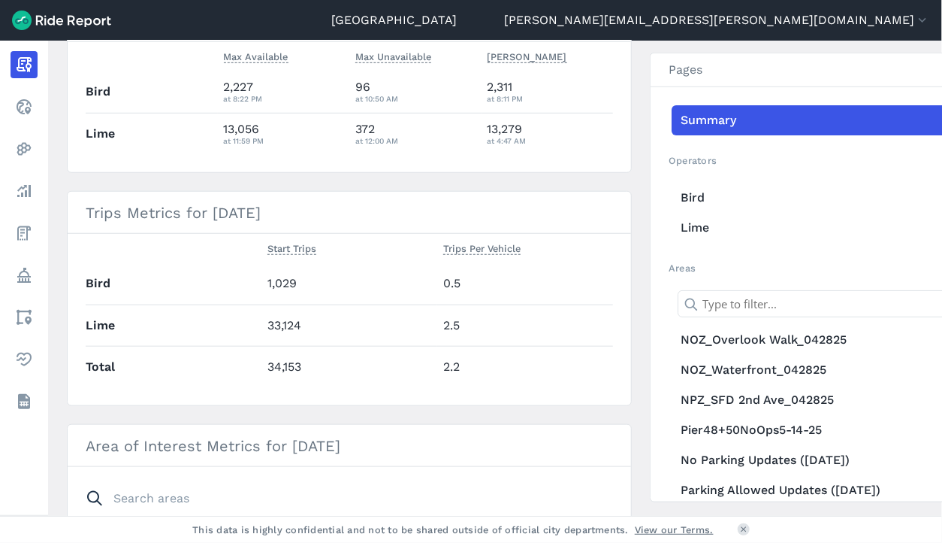
scroll to position [242, 0]
